Goal: Information Seeking & Learning: Learn about a topic

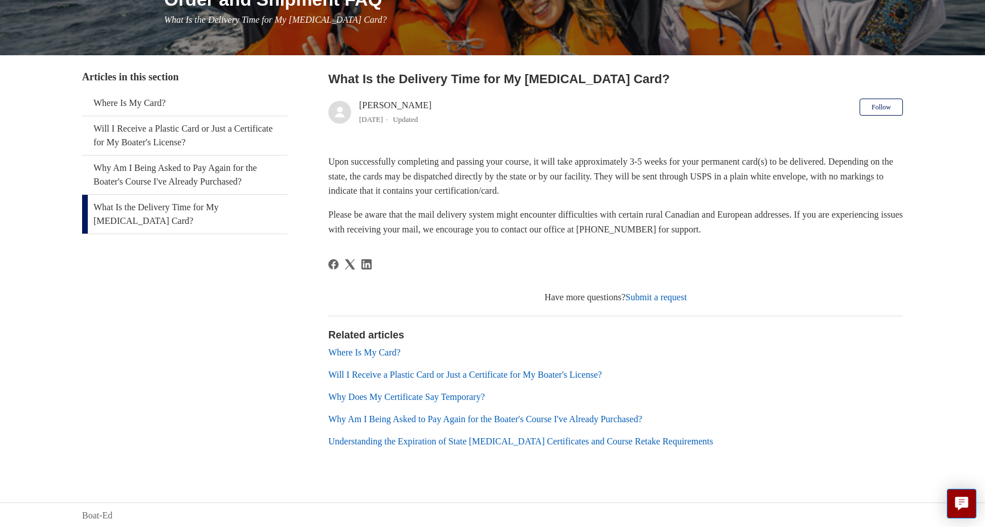
scroll to position [163, 0]
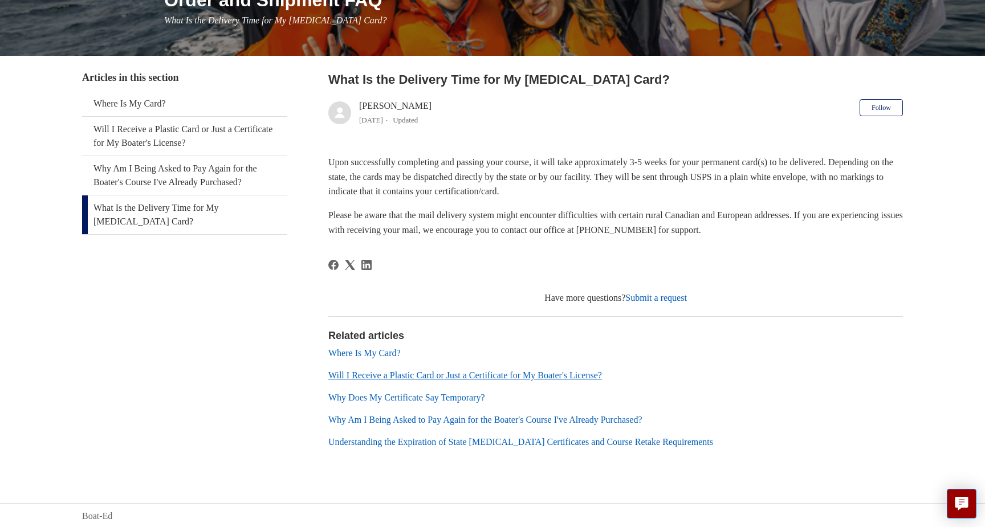
click at [574, 377] on link "Will I Receive a Plastic Card or Just a Certificate for My Boater's License?" at bounding box center [465, 375] width 274 height 10
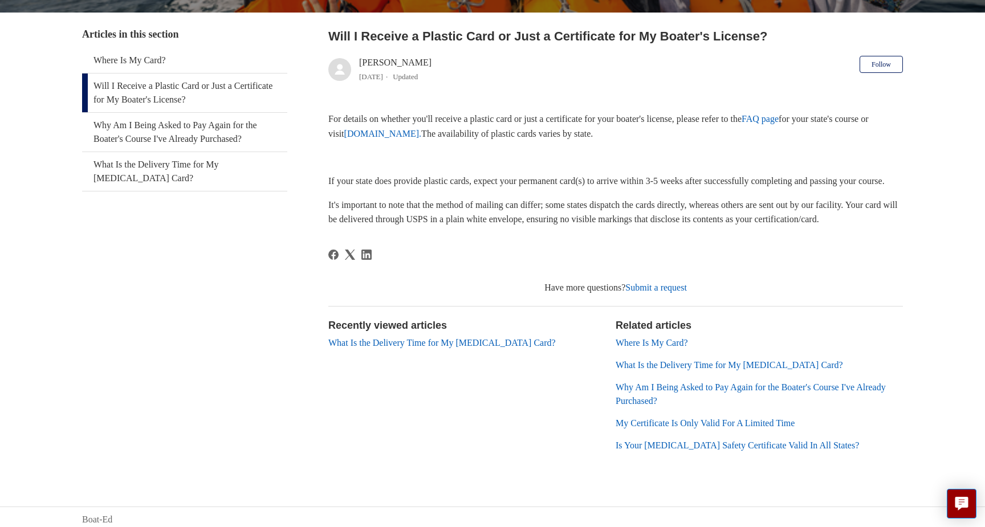
scroll to position [206, 0]
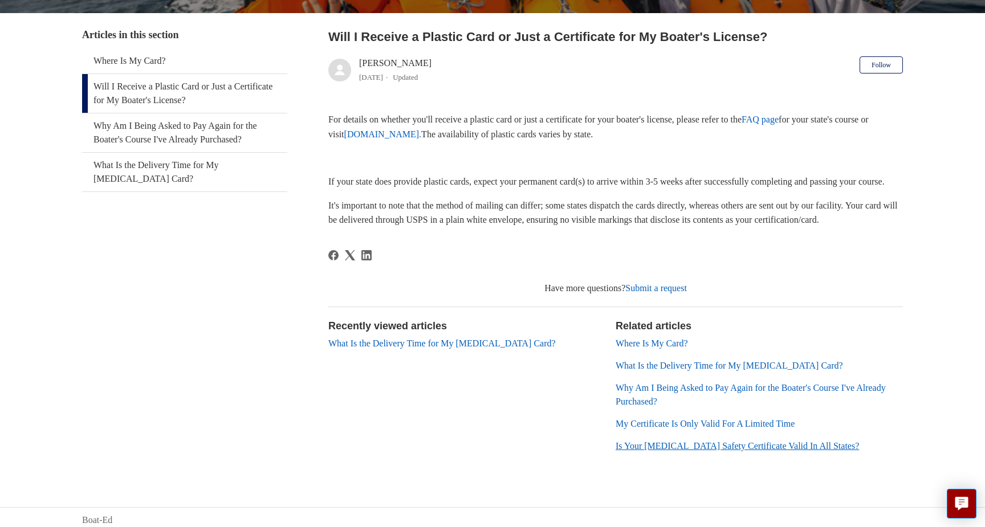
click at [684, 451] on link "Is Your [MEDICAL_DATA] Safety Certificate Valid In All States?" at bounding box center [736, 446] width 243 height 10
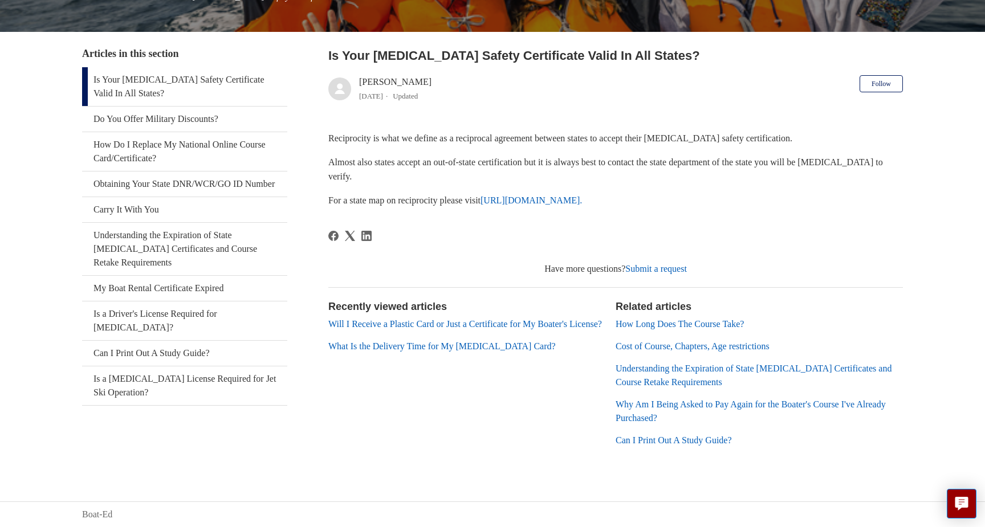
scroll to position [185, 0]
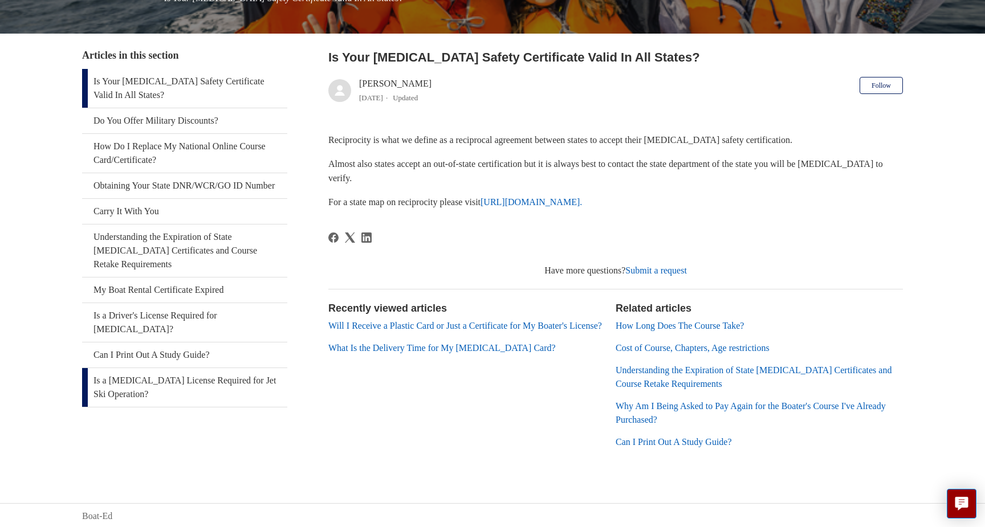
click at [127, 376] on link "Is a [MEDICAL_DATA] License Required for Jet Ski Operation?" at bounding box center [184, 387] width 205 height 39
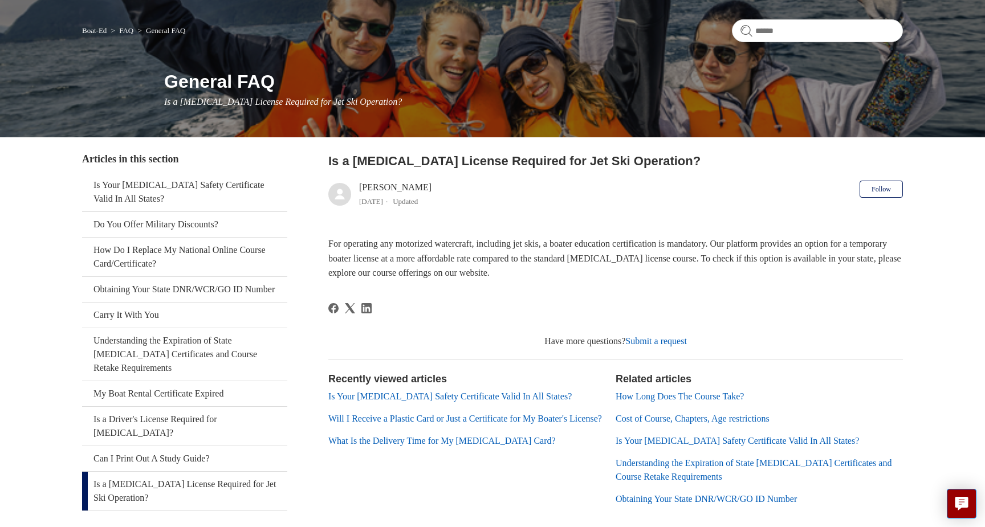
scroll to position [83, 0]
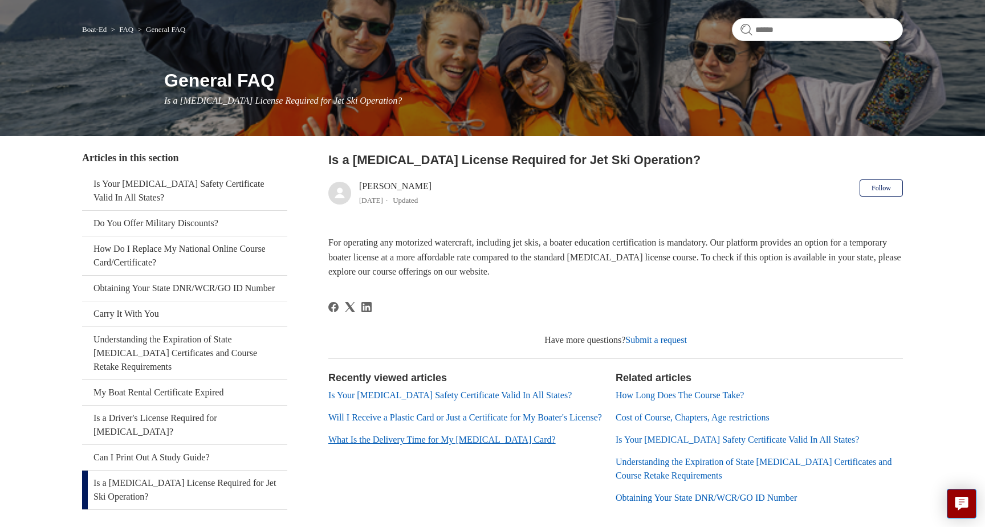
click at [414, 444] on link "What Is the Delivery Time for My [MEDICAL_DATA] Card?" at bounding box center [441, 440] width 227 height 10
